Goal: Task Accomplishment & Management: Manage account settings

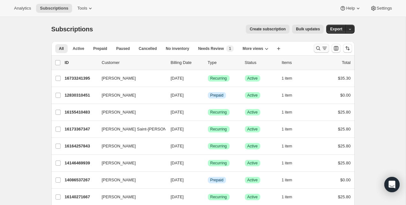
click at [320, 49] on icon "Search and filter results" at bounding box center [318, 48] width 6 height 6
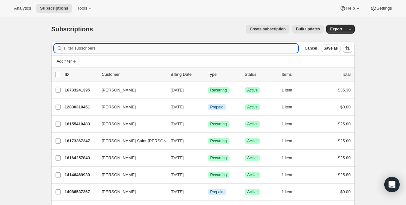
click at [267, 48] on input "Filter subscribers" at bounding box center [181, 48] width 235 height 9
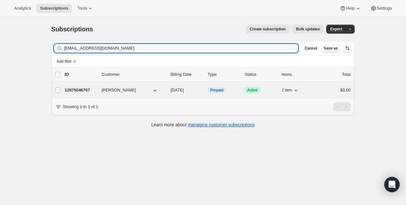
type input "bobbiscox@gmail.com"
click at [83, 92] on p "12975046707" at bounding box center [81, 90] width 32 height 6
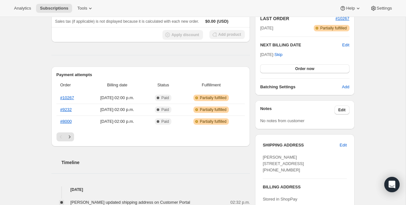
scroll to position [151, 0]
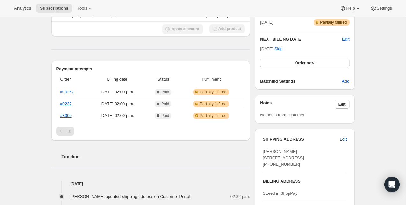
click at [340, 143] on button "Edit" at bounding box center [343, 139] width 15 height 10
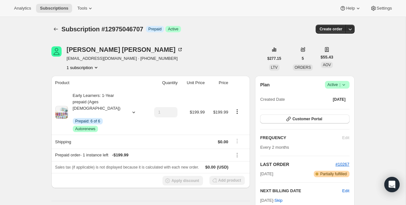
select select "United States"
select select "NJ"
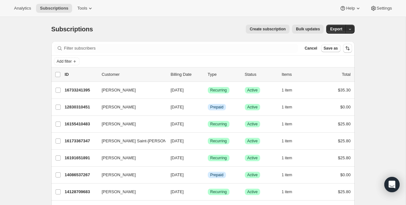
scroll to position [759, 0]
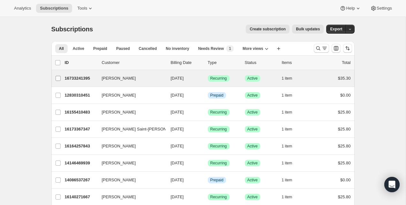
click at [58, 76] on input "[PERSON_NAME]" at bounding box center [58, 78] width 5 height 5
checkbox input "true"
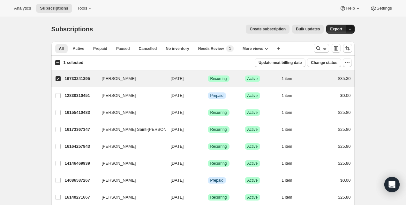
click at [352, 29] on icon "button" at bounding box center [350, 29] width 4 height 4
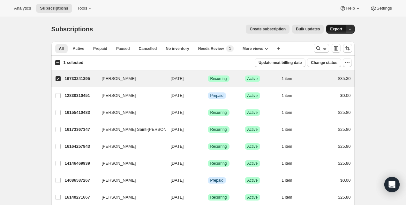
click at [338, 28] on span "Export" at bounding box center [336, 29] width 12 height 5
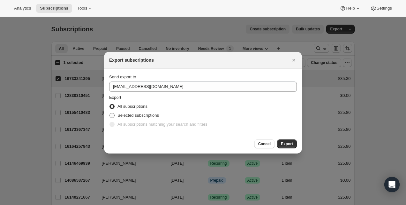
click at [155, 117] on span "Selected subscriptions" at bounding box center [139, 115] width 42 height 5
click at [110, 113] on input "Selected subscriptions" at bounding box center [110, 113] width 0 height 0
radio input "true"
click at [289, 142] on span "Export" at bounding box center [287, 143] width 12 height 5
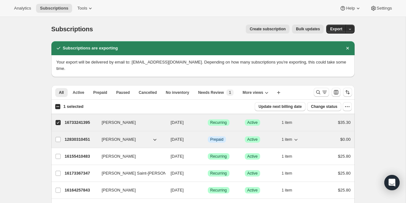
click at [80, 136] on p "12830310451" at bounding box center [81, 139] width 32 height 6
checkbox input "true"
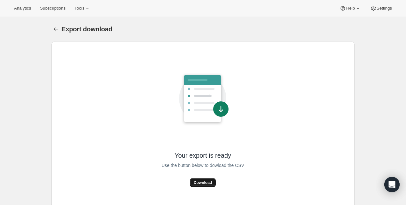
click at [203, 182] on span "Download" at bounding box center [203, 182] width 18 height 5
click at [120, 137] on div "Your export is ready Use the button below to dowload the CSV Download" at bounding box center [203, 124] width 293 height 157
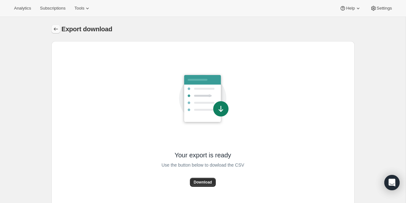
click at [56, 31] on icon "Export download" at bounding box center [56, 29] width 6 height 6
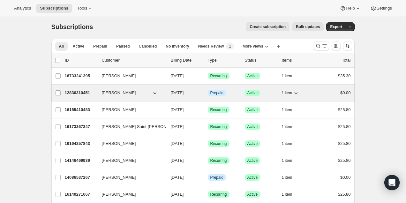
scroll to position [14, 0]
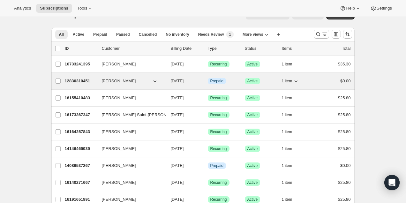
click at [84, 81] on p "12830310451" at bounding box center [81, 81] width 32 height 6
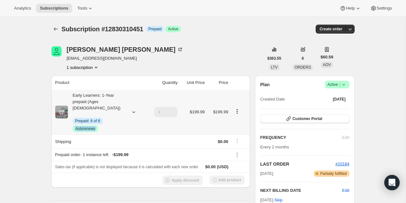
drag, startPoint x: 98, startPoint y: 124, endPoint x: 74, endPoint y: 124, distance: 24.6
click at [74, 126] on span "Success Autorenews" at bounding box center [85, 129] width 25 height 6
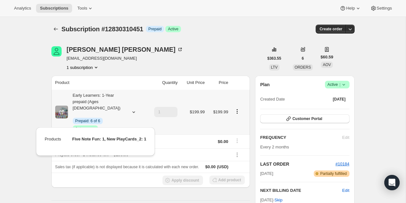
click at [109, 124] on div "Info Prepaid: 6 of 6 Success Autorenews" at bounding box center [99, 125] width 53 height 14
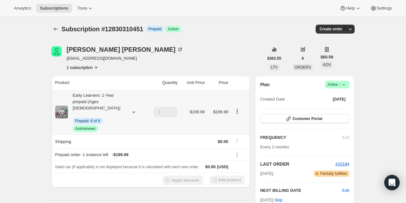
scroll to position [25, 0]
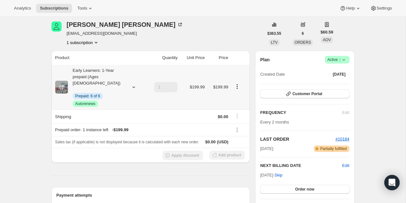
click at [237, 86] on icon "Product actions" at bounding box center [237, 86] width 1 height 1
click at [242, 51] on th at bounding box center [240, 58] width 20 height 14
click at [238, 83] on icon "Product actions" at bounding box center [237, 86] width 6 height 6
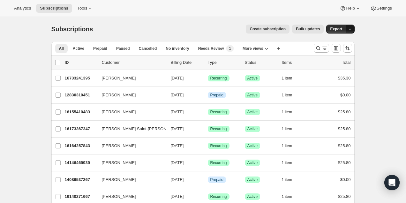
click at [351, 32] on button "button" at bounding box center [350, 29] width 9 height 9
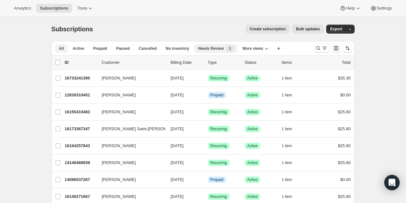
click at [238, 50] on button "Needs Review New 1" at bounding box center [216, 48] width 43 height 9
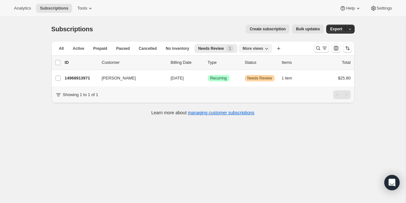
click at [255, 50] on span "More views" at bounding box center [253, 48] width 21 height 5
click at [153, 49] on span "Cancelled" at bounding box center [148, 48] width 18 height 5
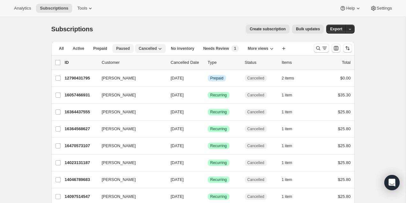
click at [127, 49] on span "Paused" at bounding box center [123, 48] width 14 height 5
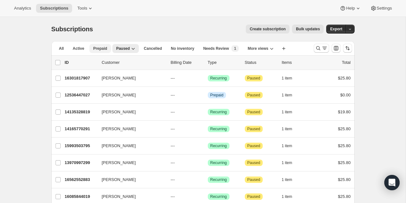
click at [96, 47] on span "Prepaid" at bounding box center [100, 48] width 14 height 5
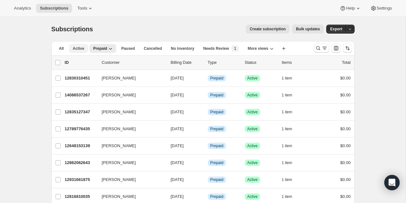
click at [74, 49] on span "Active" at bounding box center [79, 48] width 12 height 5
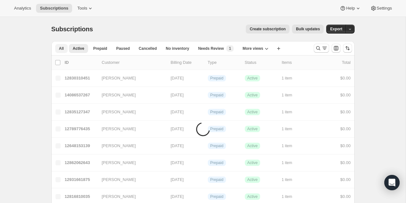
click at [55, 49] on button "All" at bounding box center [61, 48] width 12 height 9
click at [65, 49] on button "All" at bounding box center [61, 48] width 12 height 9
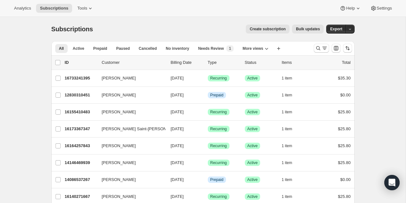
click at [111, 35] on div "Subscriptions. This page is ready Subscriptions Create subscription Bulk update…" at bounding box center [203, 29] width 304 height 24
click at [320, 48] on icon "Search and filter results" at bounding box center [318, 48] width 4 height 4
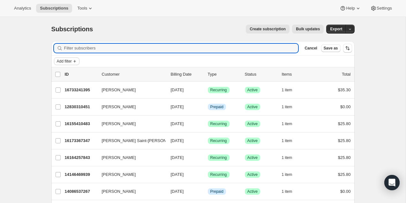
click at [71, 61] on span "Add filter" at bounding box center [64, 61] width 15 height 5
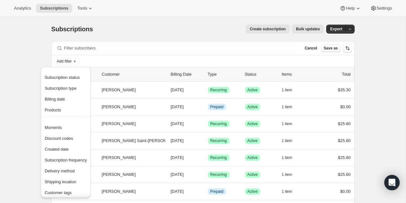
click at [132, 38] on div "Subscriptions. This page is ready Subscriptions Create subscription Bulk update…" at bounding box center [203, 29] width 304 height 24
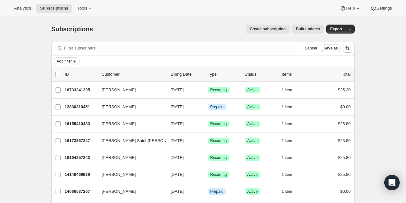
click at [59, 60] on span "Add filter" at bounding box center [64, 61] width 15 height 5
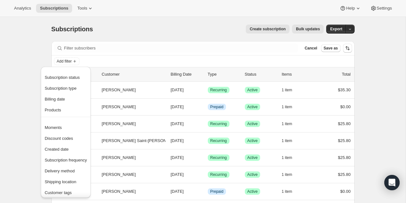
click at [144, 38] on div "Subscriptions. This page is ready Subscriptions Create subscription Bulk update…" at bounding box center [203, 29] width 304 height 24
